Goal: Communication & Community: Answer question/provide support

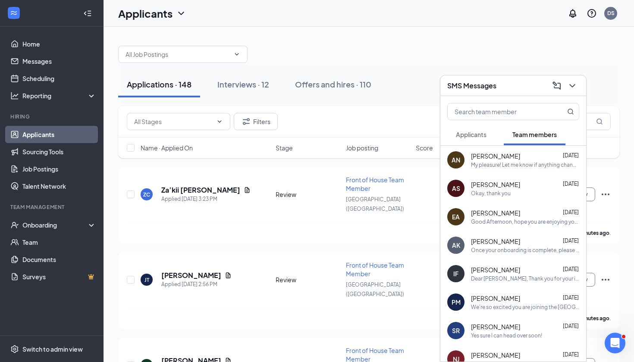
click at [572, 88] on icon "ChevronDown" at bounding box center [572, 86] width 10 height 10
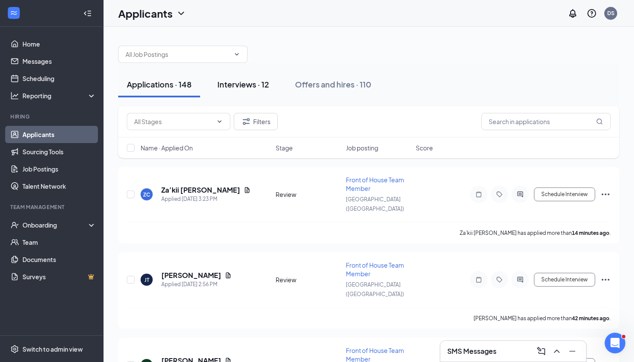
click at [244, 83] on div "Interviews · 12" at bounding box center [243, 84] width 52 height 11
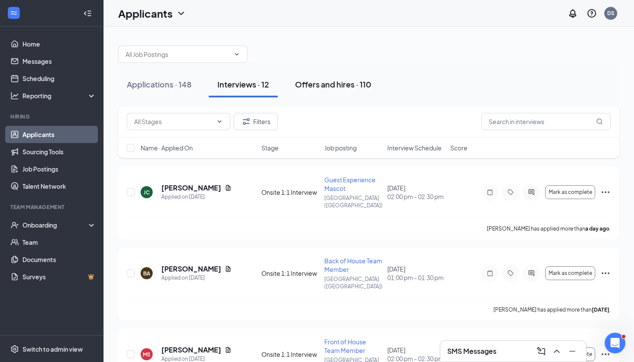
click at [343, 82] on div "Offers and hires · 110" at bounding box center [333, 84] width 76 height 11
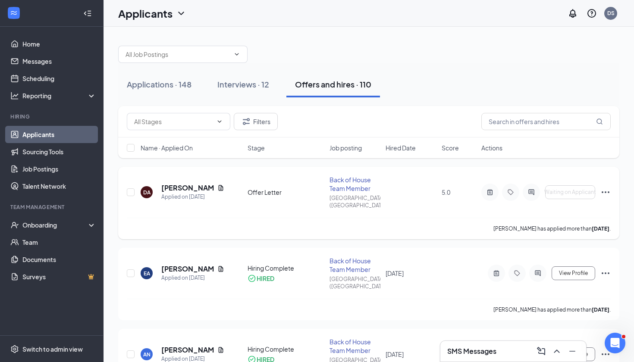
click at [603, 187] on icon "Ellipses" at bounding box center [605, 192] width 10 height 10
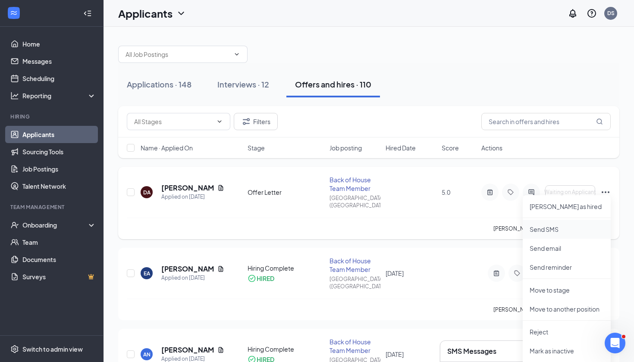
click at [548, 231] on p "Send SMS" at bounding box center [567, 229] width 74 height 9
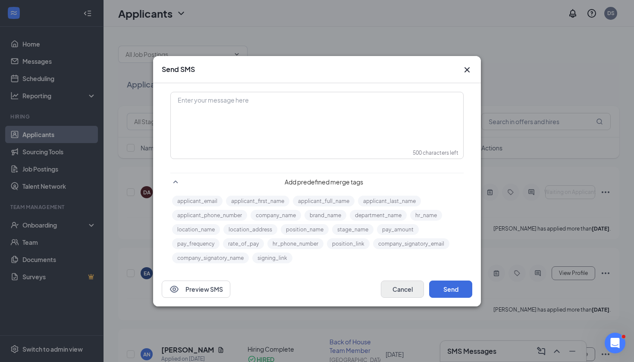
click at [397, 285] on button "Cancel" at bounding box center [402, 289] width 43 height 17
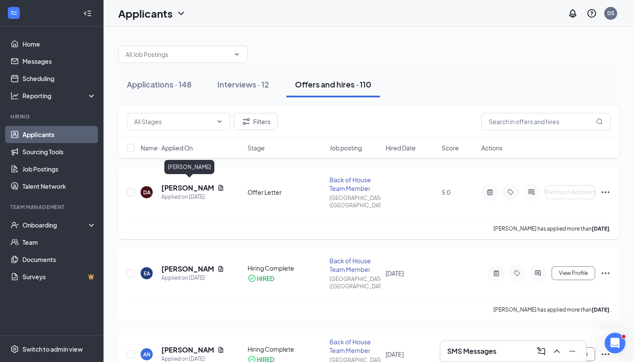
click at [176, 185] on h5 "[PERSON_NAME]" at bounding box center [187, 187] width 53 height 9
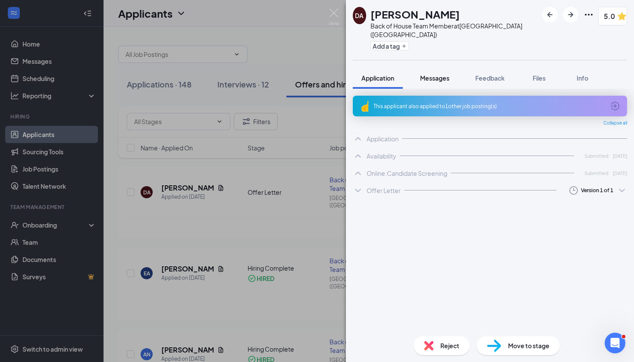
click at [443, 74] on span "Messages" at bounding box center [434, 78] width 29 height 8
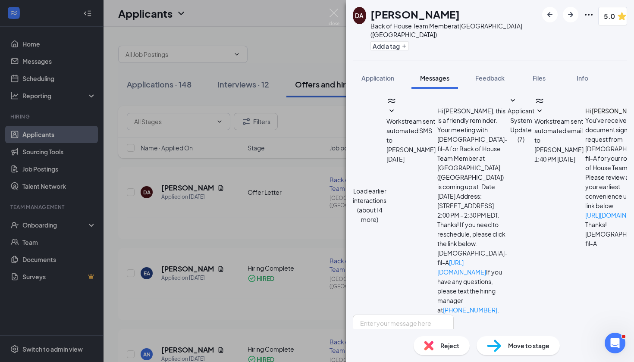
scroll to position [20, 0]
drag, startPoint x: 478, startPoint y: 223, endPoint x: 412, endPoint y: 146, distance: 101.6
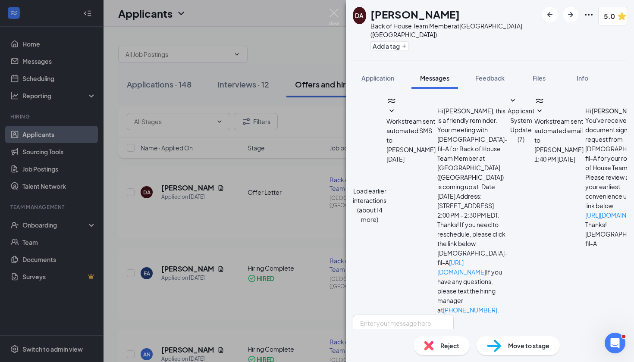
copy span "Hi [PERSON_NAME], you've received a document signature request from [DEMOGRAPHI…"
paste textarea "Hi [PERSON_NAME], you've received a document signature request from [DEMOGRAPHI…"
type textarea "Hi [PERSON_NAME], you've received a document signature request from [DEMOGRAPHI…"
click at [416, 362] on input "Email" at bounding box center [413, 370] width 6 height 6
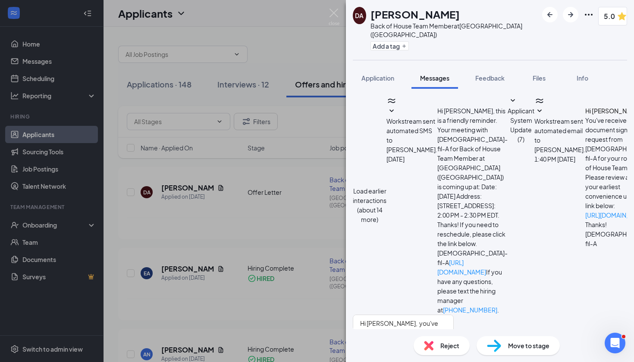
checkbox input "true"
click at [333, 11] on img at bounding box center [334, 17] width 11 height 17
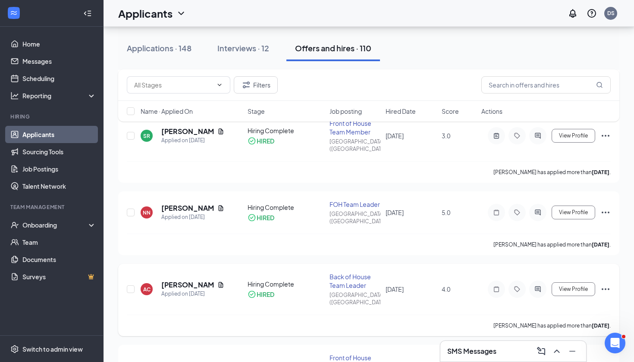
scroll to position [543, 0]
